Goal: Information Seeking & Learning: Understand process/instructions

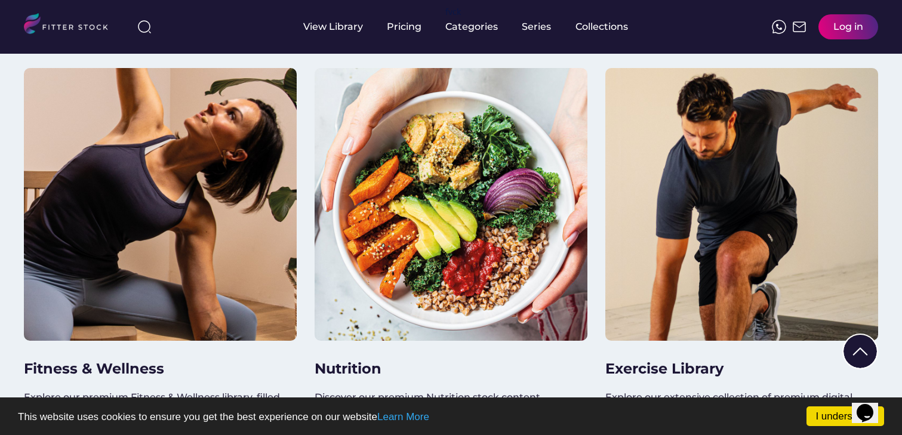
scroll to position [1098, 0]
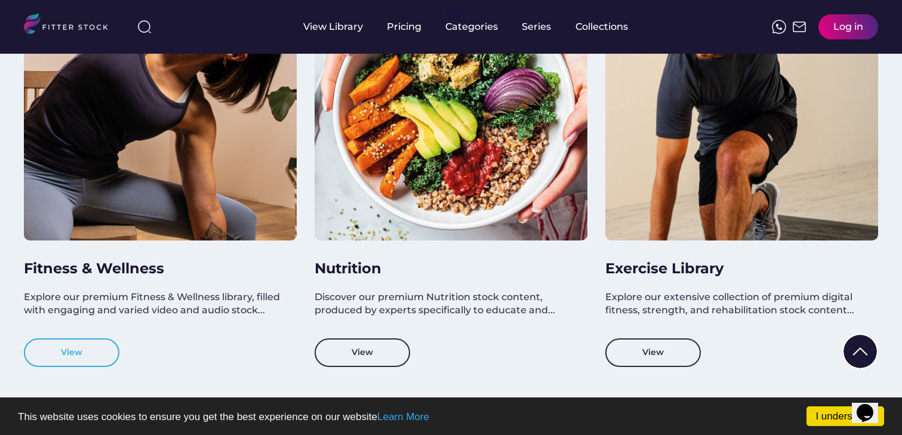
click at [90, 352] on button "View" at bounding box center [71, 352] width 95 height 29
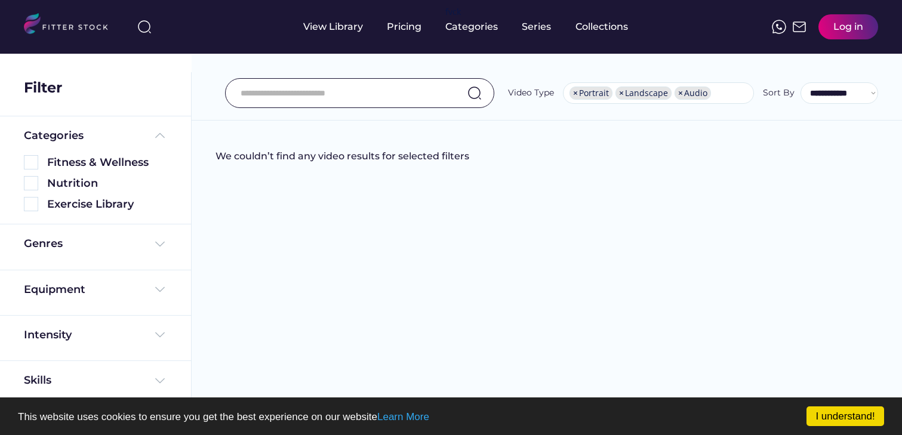
select select "**********"
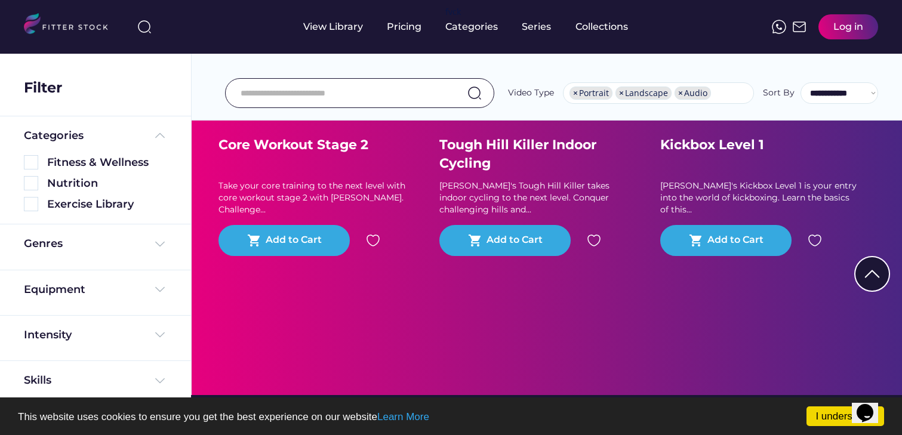
scroll to position [311, 0]
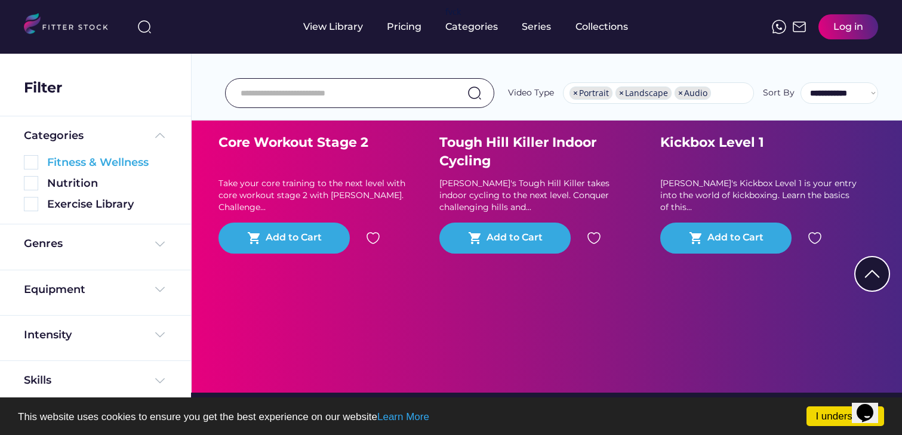
click at [33, 159] on img at bounding box center [31, 162] width 14 height 14
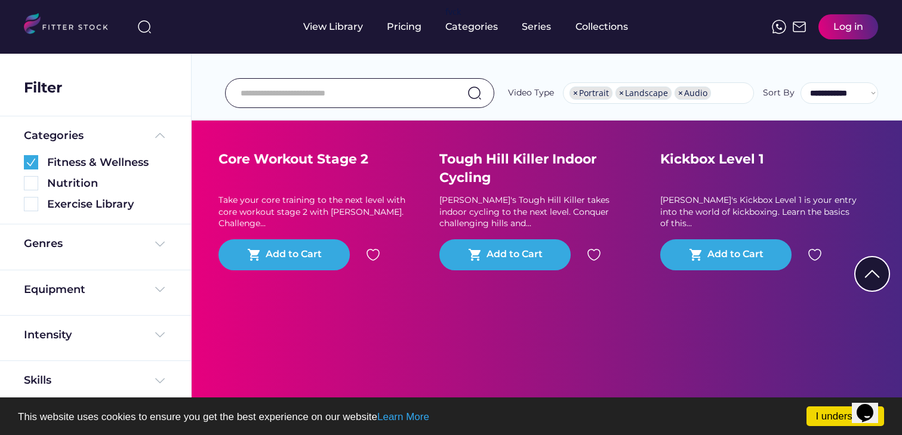
scroll to position [2598, 0]
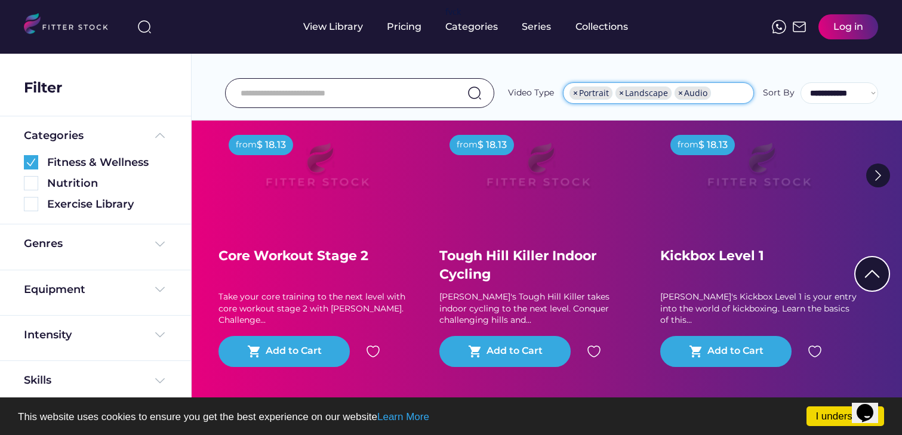
click at [577, 91] on span "×" at bounding box center [575, 93] width 5 height 8
select select "*********"
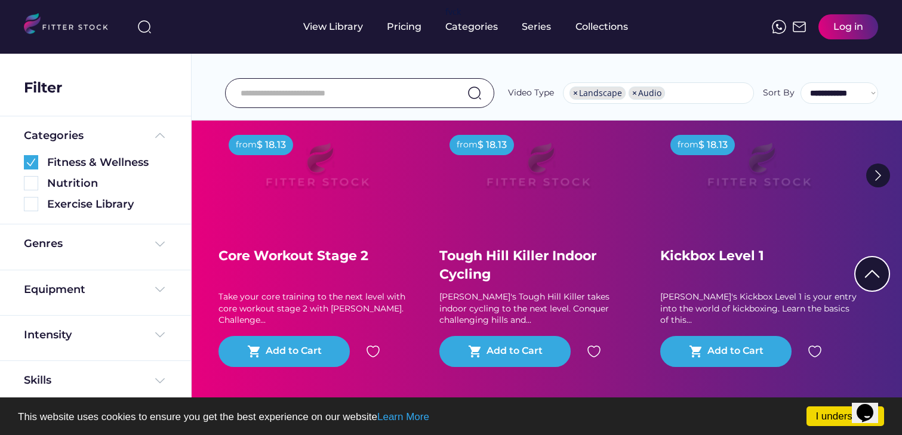
scroll to position [17, 0]
click at [634, 90] on span "×" at bounding box center [634, 93] width 5 height 8
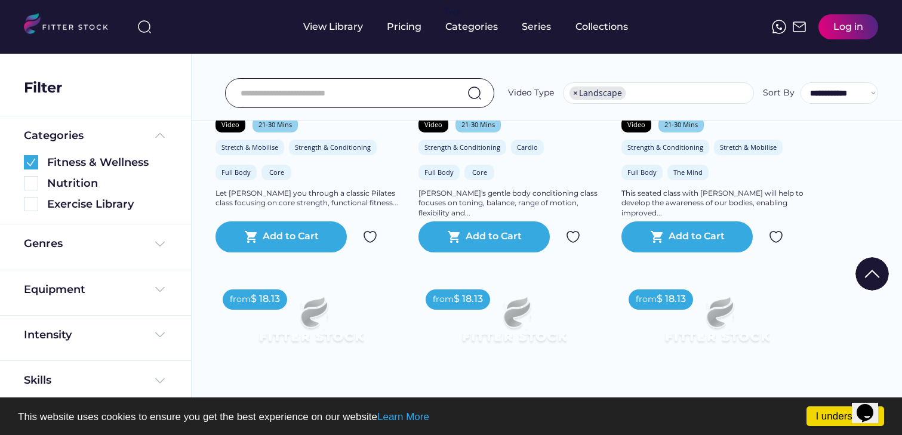
scroll to position [1112, 0]
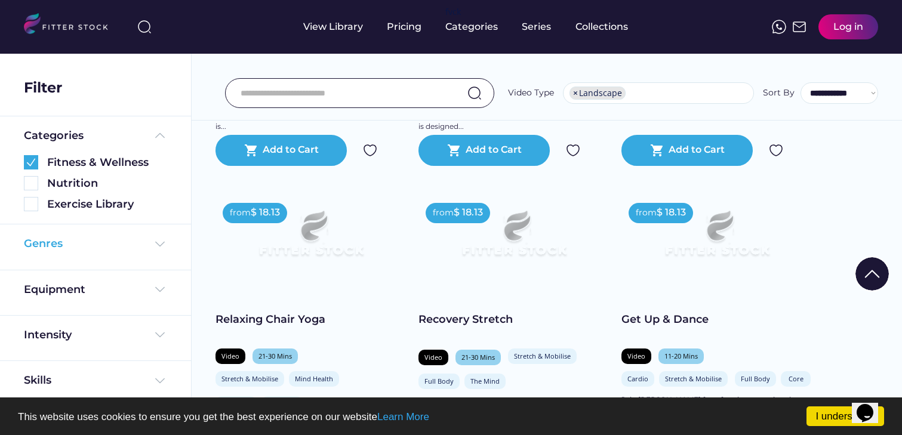
drag, startPoint x: 158, startPoint y: 241, endPoint x: 143, endPoint y: 245, distance: 15.5
click at [158, 241] on img at bounding box center [160, 244] width 14 height 14
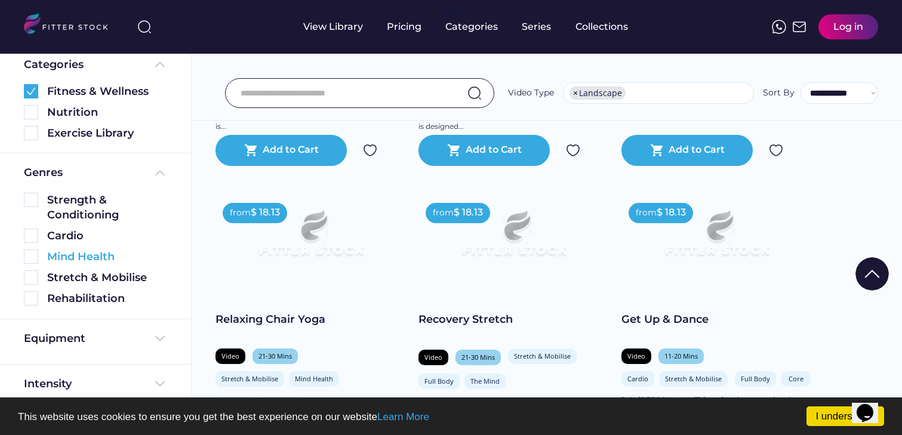
scroll to position [138, 0]
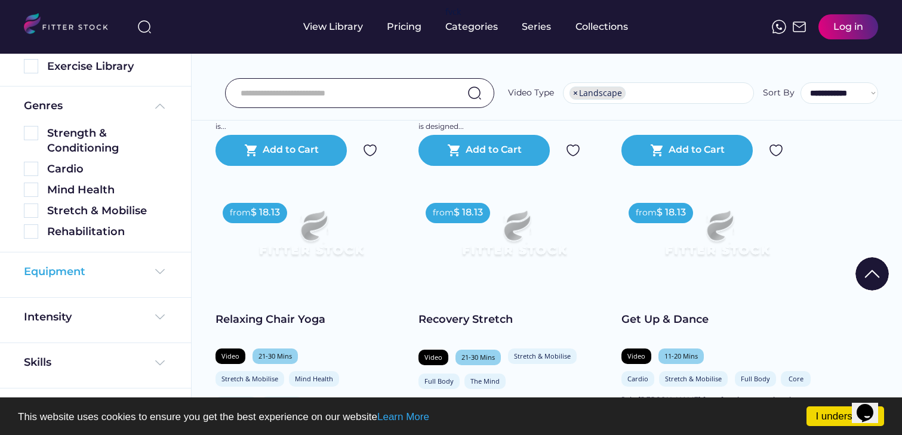
click at [155, 265] on img at bounding box center [160, 271] width 14 height 14
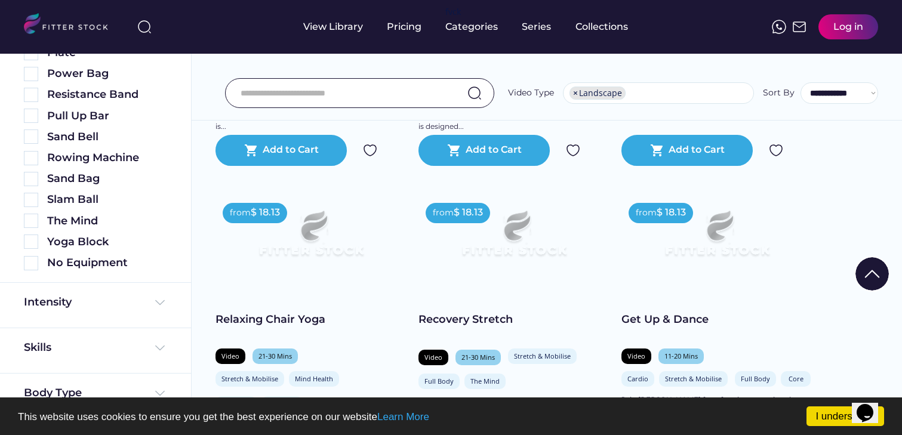
scroll to position [765, 0]
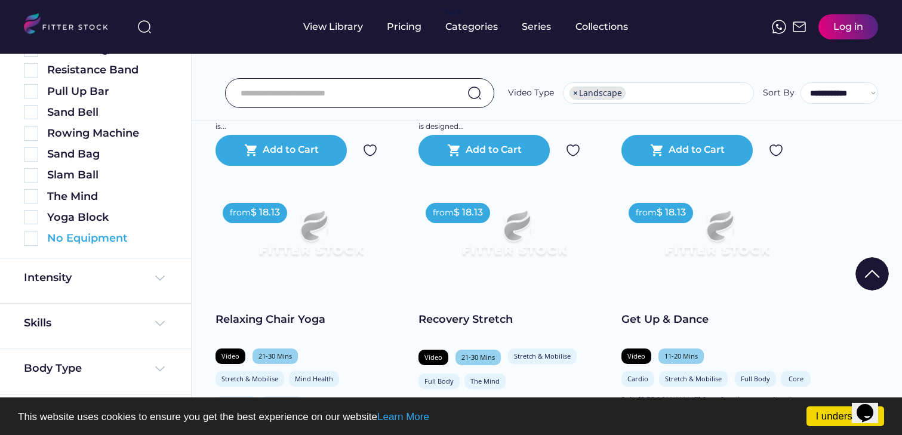
click at [31, 233] on img at bounding box center [31, 239] width 14 height 14
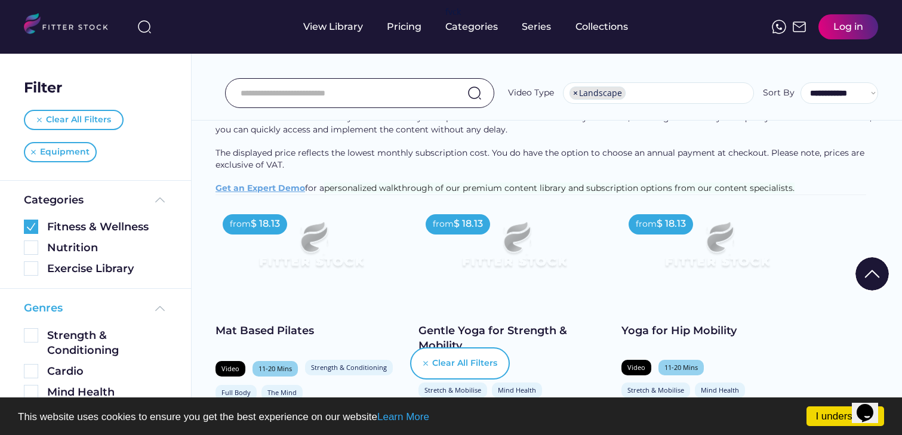
scroll to position [0, 0]
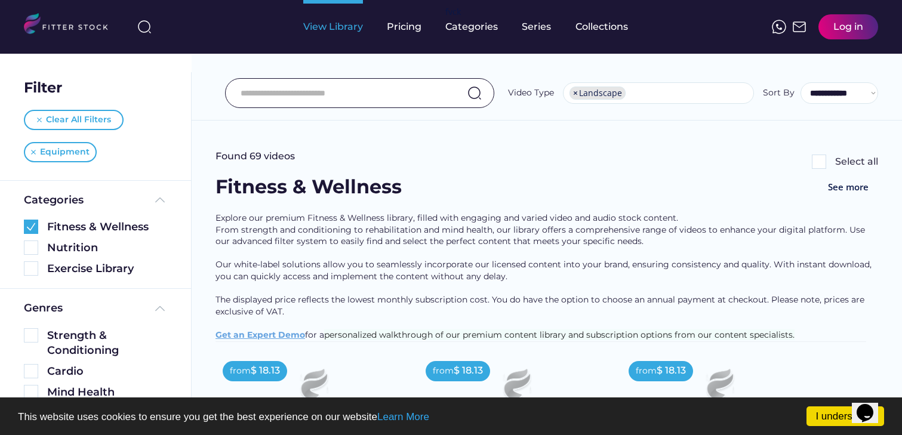
click at [340, 24] on div "View Library" at bounding box center [333, 26] width 60 height 13
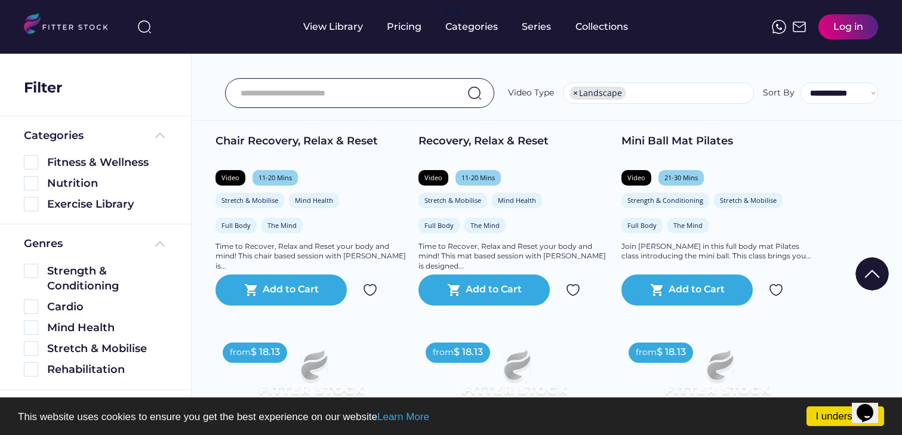
scroll to position [992, 0]
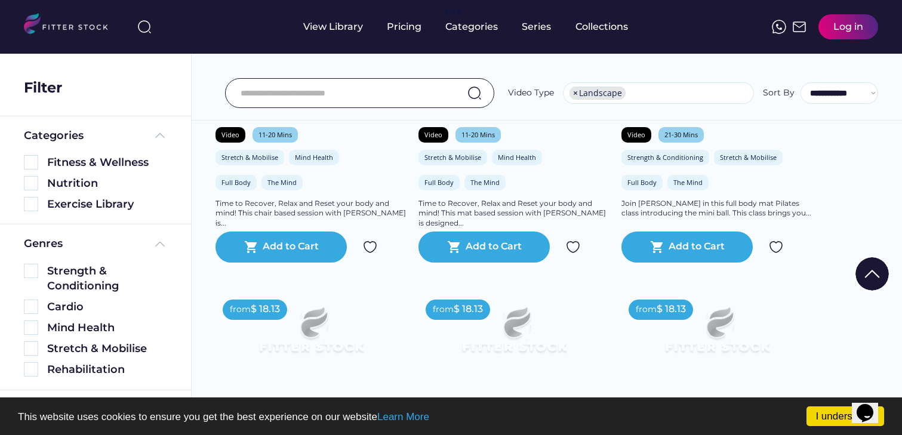
click at [409, 27] on div "Pricing" at bounding box center [404, 26] width 35 height 13
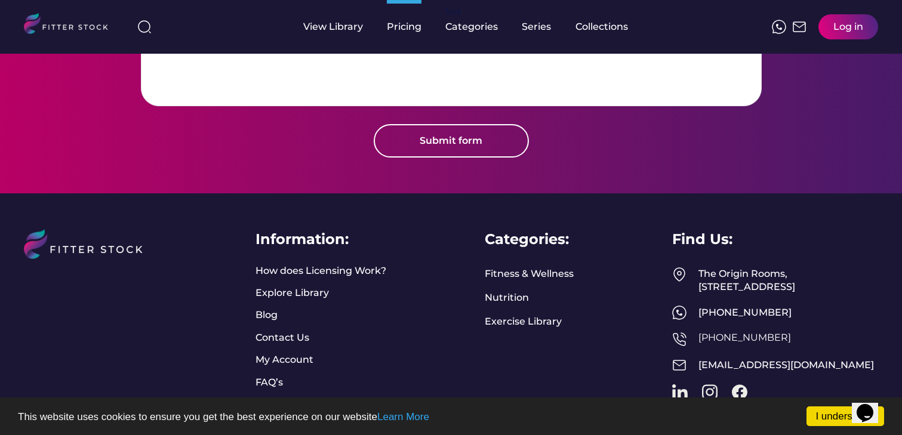
scroll to position [1512, 0]
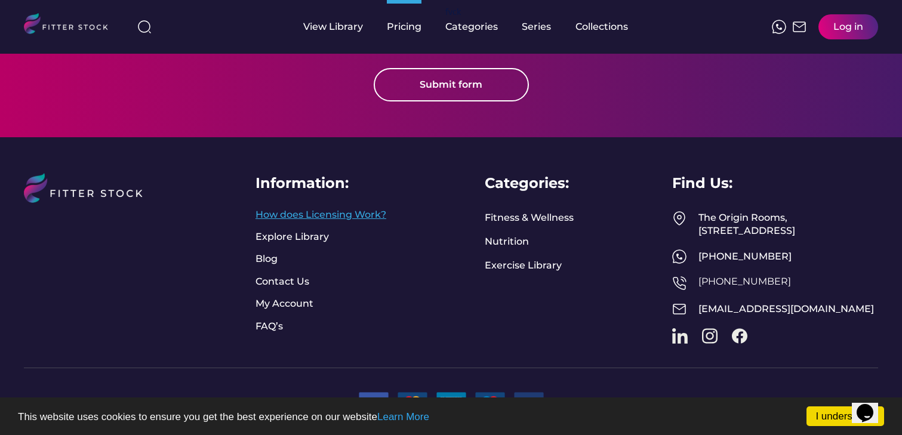
click at [298, 221] on link "How does Licensing Work?" at bounding box center [320, 214] width 131 height 13
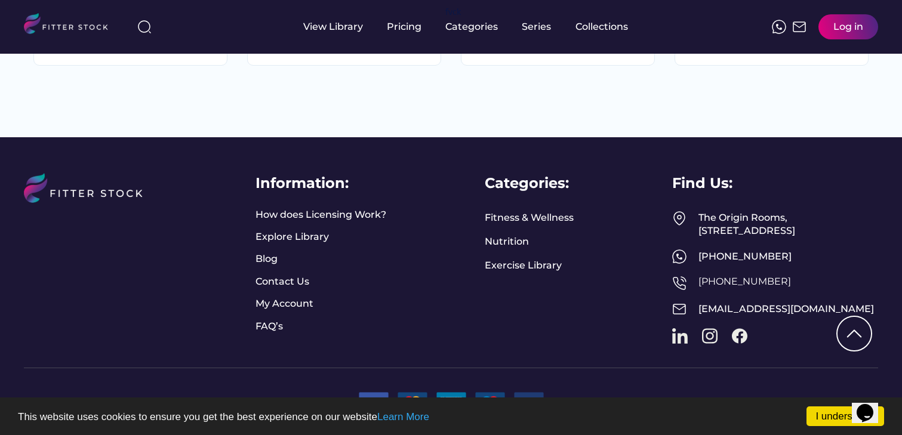
scroll to position [1528, 0]
